Goal: Check status: Check status

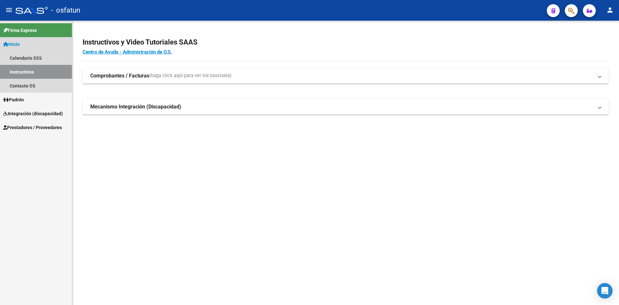
click at [20, 41] on span "Inicio" at bounding box center [11, 44] width 16 height 7
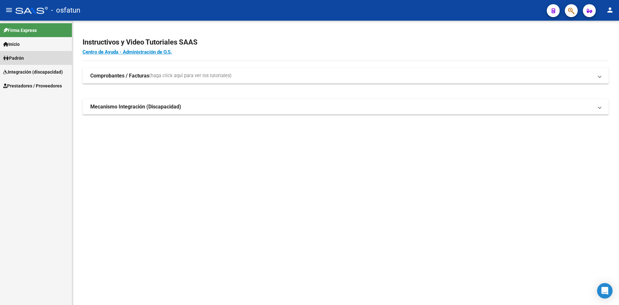
click at [20, 58] on span "Padrón" at bounding box center [13, 58] width 21 height 7
click at [23, 71] on link "Análisis Afiliado" at bounding box center [36, 72] width 72 height 14
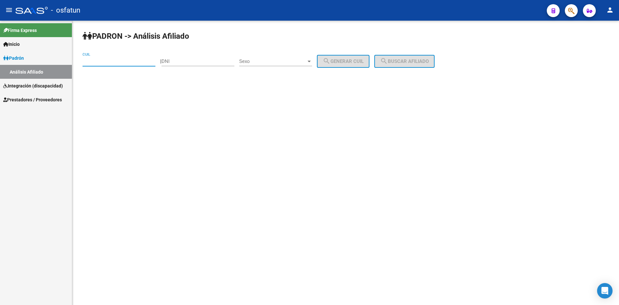
click at [120, 63] on input "CUIL" at bounding box center [119, 61] width 73 height 6
paste input "23-28454197-9"
type input "23-28454197-9"
click at [413, 66] on button "search Buscar afiliado" at bounding box center [404, 61] width 60 height 13
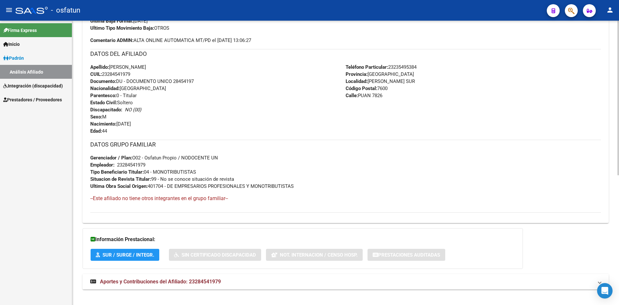
scroll to position [238, 0]
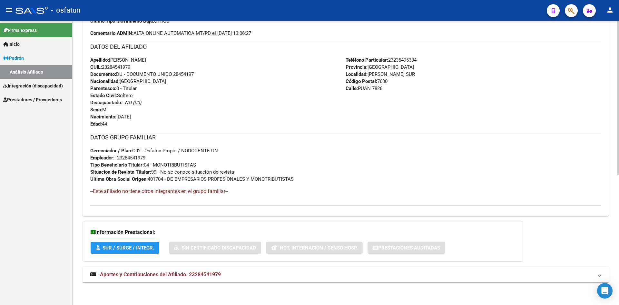
click at [177, 276] on span "Aportes y Contribuciones del Afiliado: 23284541979" at bounding box center [160, 274] width 121 height 6
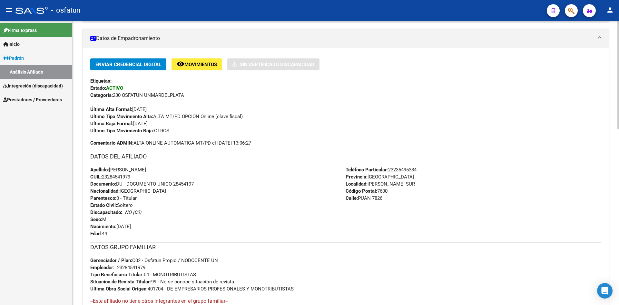
scroll to position [129, 0]
